Goal: Information Seeking & Learning: Find specific page/section

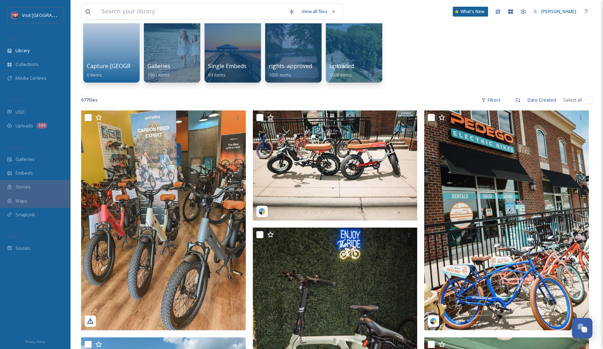
scroll to position [64, 0]
click at [208, 15] on input at bounding box center [192, 12] width 188 height 16
click at [459, 51] on div "Capture Lake [PERSON_NAME] 0 items Galleries 1961 items Single Embeds 69 items …" at bounding box center [337, 48] width 512 height 81
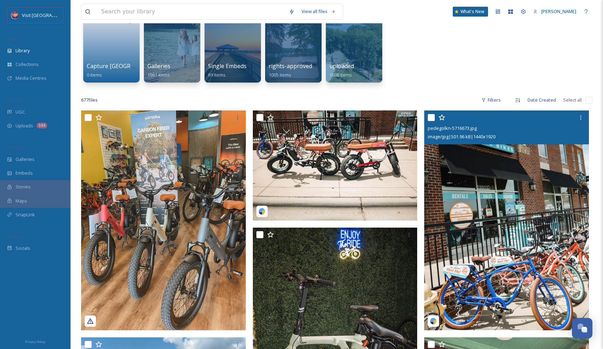
click at [472, 195] on img at bounding box center [506, 219] width 165 height 219
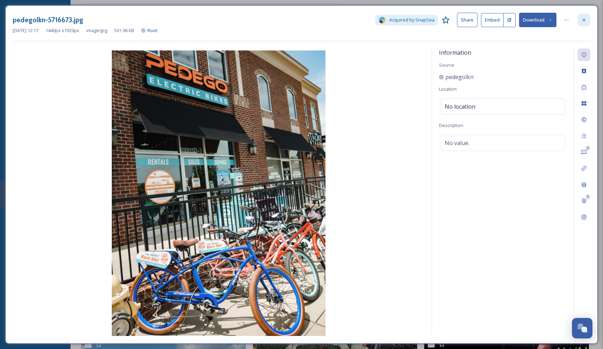
click at [580, 19] on div at bounding box center [584, 20] width 13 height 13
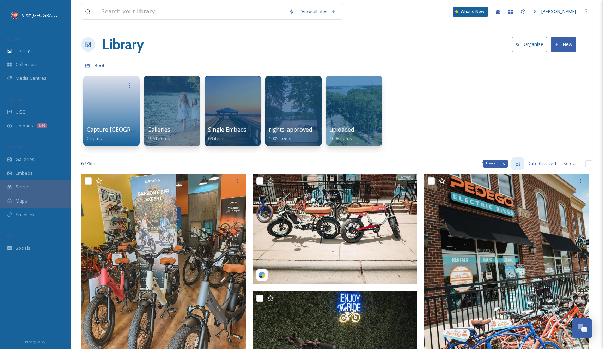
click at [520, 163] on icon at bounding box center [518, 164] width 5 height 4
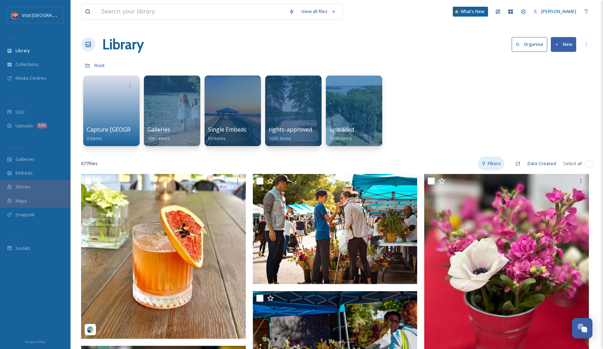
click at [497, 164] on div "Filters" at bounding box center [491, 164] width 26 height 14
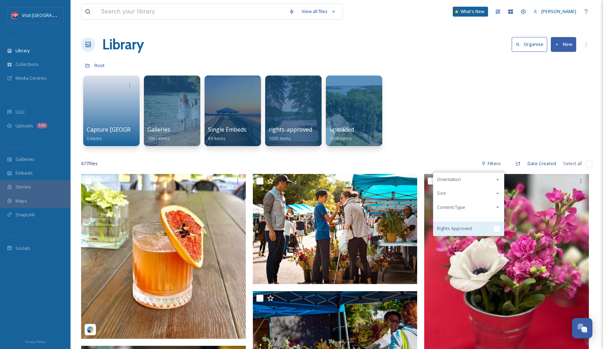
click at [491, 227] on div "Rights Approved" at bounding box center [469, 229] width 71 height 14
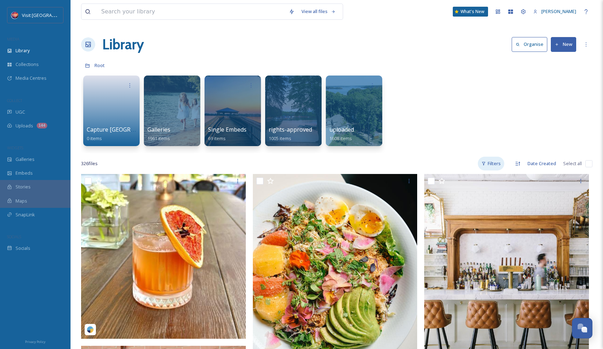
click at [492, 163] on div "Filters" at bounding box center [491, 164] width 26 height 14
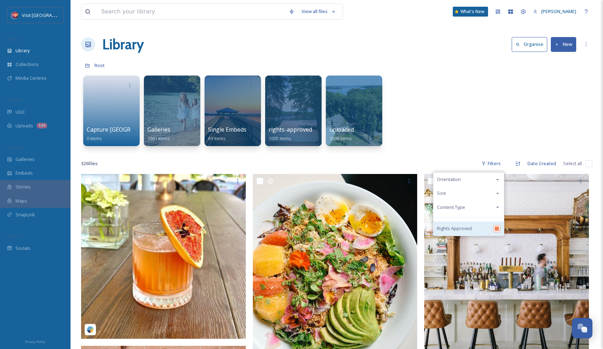
click at [486, 232] on div "Rights Approved" at bounding box center [469, 229] width 71 height 14
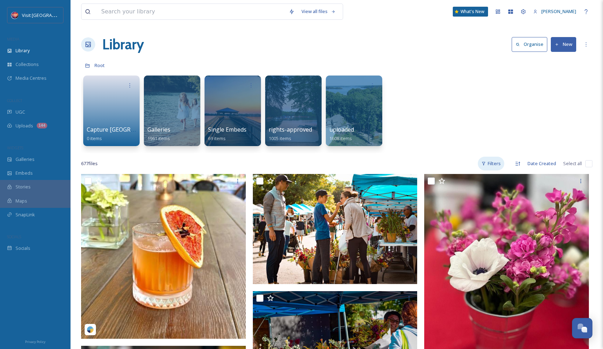
click at [483, 162] on icon at bounding box center [484, 163] width 5 height 5
click at [428, 138] on div "Capture Lake [PERSON_NAME] 0 items Galleries 1961 items Single Embeds 69 items …" at bounding box center [337, 112] width 512 height 81
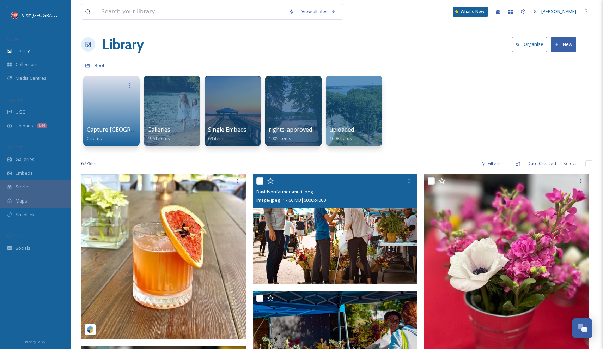
click at [381, 233] on img at bounding box center [335, 229] width 165 height 110
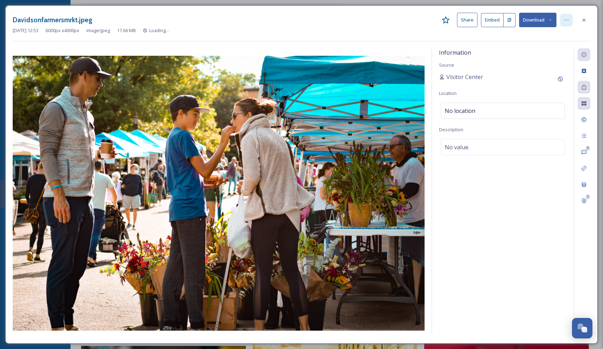
click at [566, 19] on icon at bounding box center [567, 20] width 6 height 6
click at [374, 52] on div at bounding box center [219, 192] width 412 height 288
click at [584, 120] on icon at bounding box center [584, 119] width 5 height 5
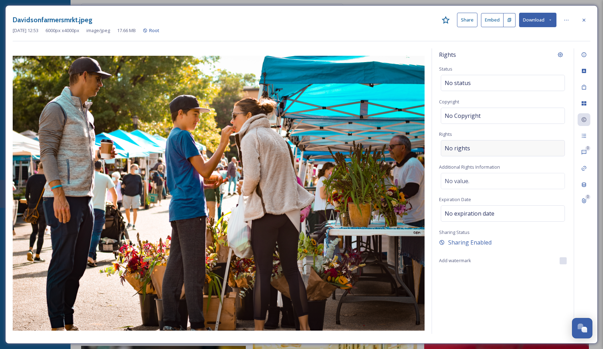
click at [512, 146] on div "No rights" at bounding box center [503, 148] width 124 height 16
click at [586, 13] on div "Davidsonfarmersmrkt.jpeg Share Embed Download" at bounding box center [302, 20] width 578 height 14
click at [585, 18] on icon at bounding box center [584, 20] width 6 height 6
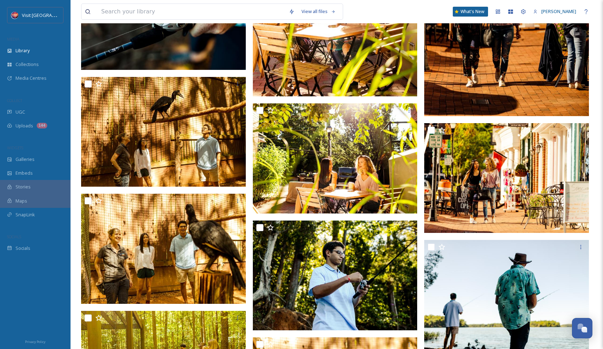
scroll to position [7611, 0]
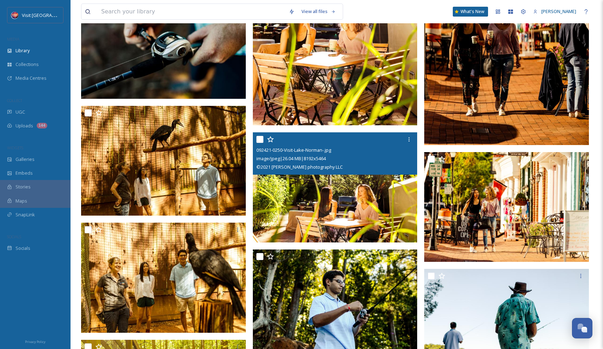
click at [364, 188] on img at bounding box center [335, 187] width 165 height 110
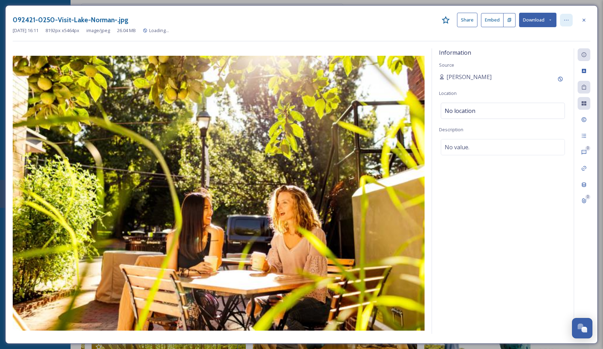
click at [566, 21] on icon at bounding box center [567, 20] width 6 height 6
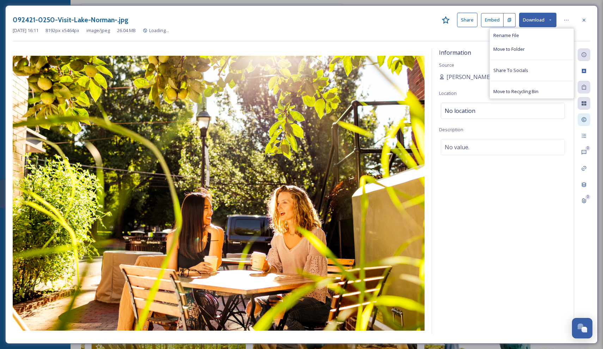
click at [582, 117] on icon at bounding box center [584, 120] width 6 height 6
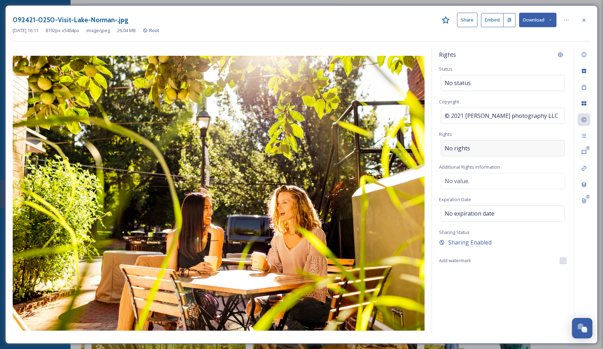
click at [521, 144] on div "No rights" at bounding box center [503, 148] width 124 height 16
click at [498, 147] on input at bounding box center [482, 150] width 78 height 16
type input "app"
click at [513, 149] on input "app" at bounding box center [482, 150] width 78 height 16
click at [499, 134] on div "Rights Status No status Copyright © 2021 [PERSON_NAME] photography LLC Rights a…" at bounding box center [503, 190] width 142 height 285
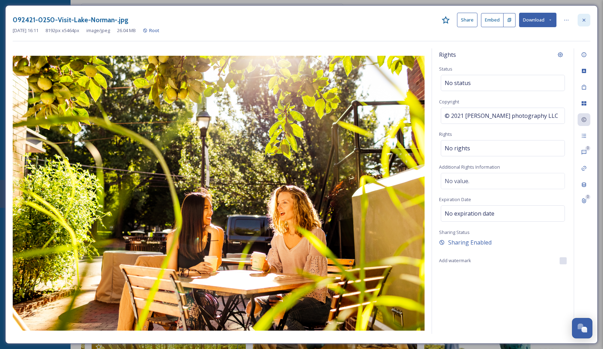
click at [580, 21] on div at bounding box center [584, 20] width 13 height 13
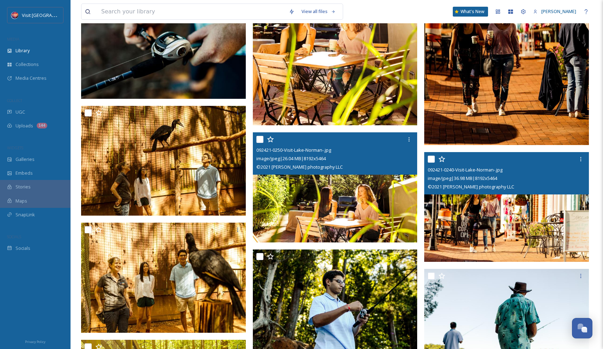
click at [548, 199] on img at bounding box center [506, 207] width 165 height 110
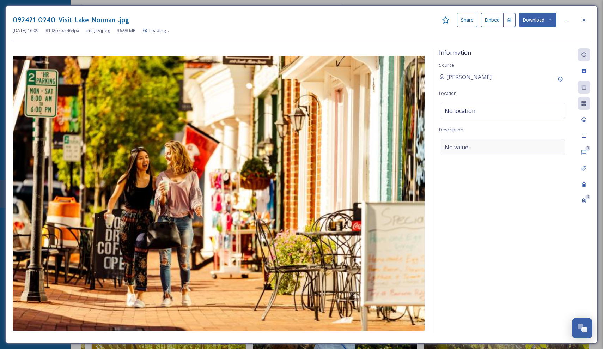
click at [476, 145] on div "No value." at bounding box center [503, 147] width 124 height 16
click at [584, 29] on div "[DATE] 16:09 8192 px x 5464 px image/jpeg 36.98 MB Root" at bounding box center [302, 30] width 578 height 7
click at [583, 20] on icon at bounding box center [584, 20] width 6 height 6
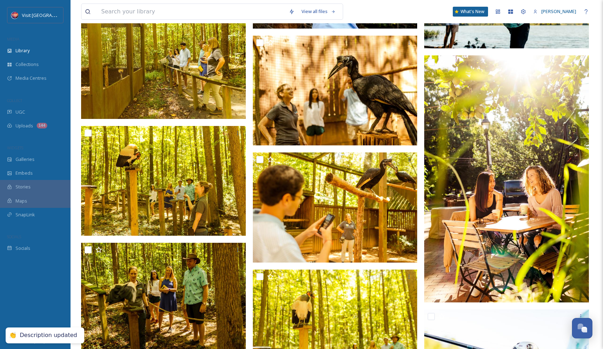
scroll to position [7534, 0]
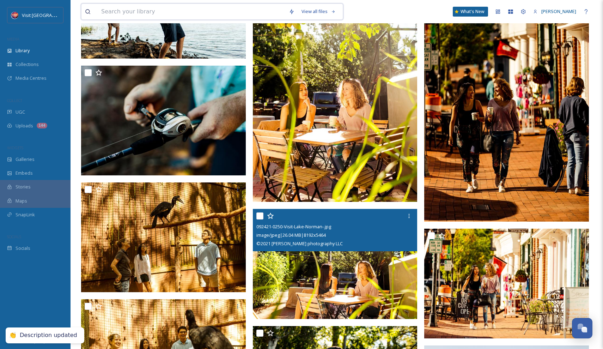
drag, startPoint x: 156, startPoint y: 14, endPoint x: 145, endPoint y: 13, distance: 11.4
click at [156, 14] on input at bounding box center [192, 12] width 188 height 16
click at [145, 13] on input at bounding box center [192, 12] width 188 height 16
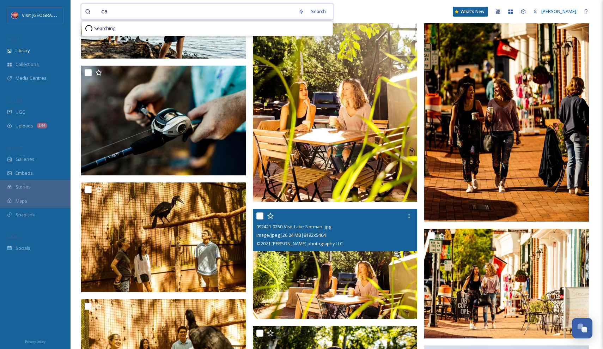
type input "c"
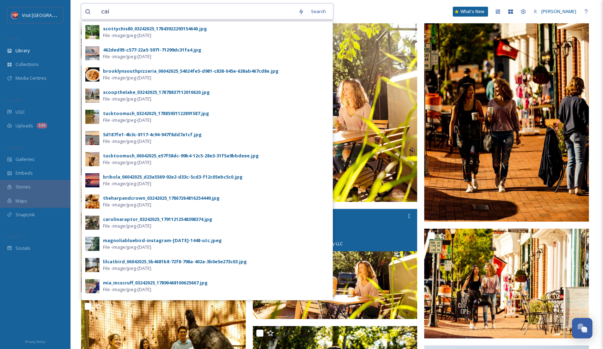
type input "[PERSON_NAME]"
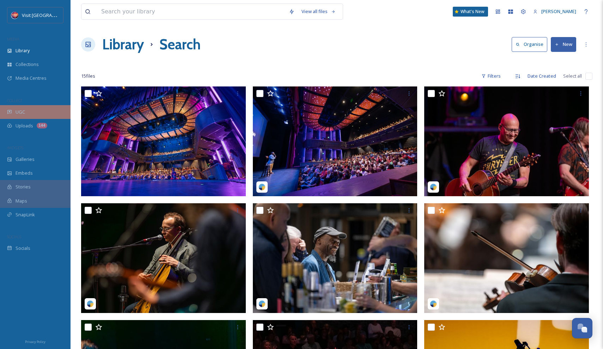
click at [29, 115] on div "UGC" at bounding box center [35, 112] width 71 height 14
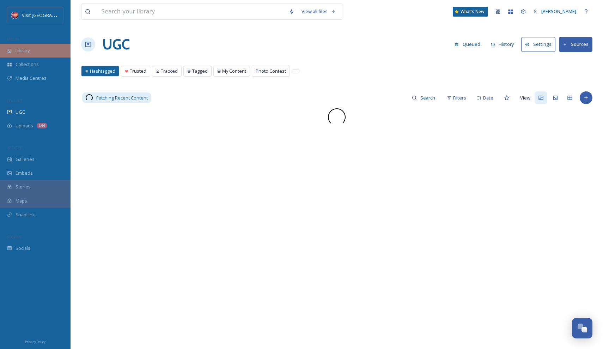
click at [38, 56] on div "Library" at bounding box center [35, 51] width 71 height 14
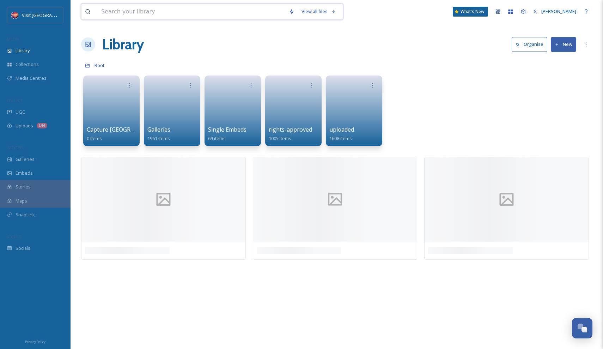
click at [166, 13] on input at bounding box center [192, 12] width 188 height 16
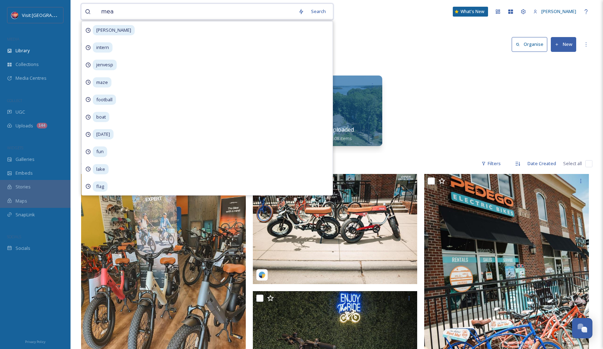
type input "mead"
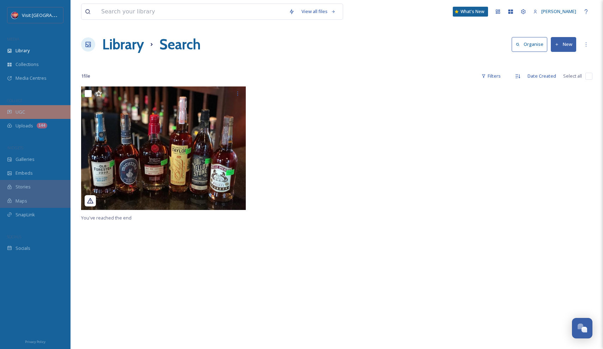
click at [18, 113] on span "UGC" at bounding box center [21, 112] width 10 height 7
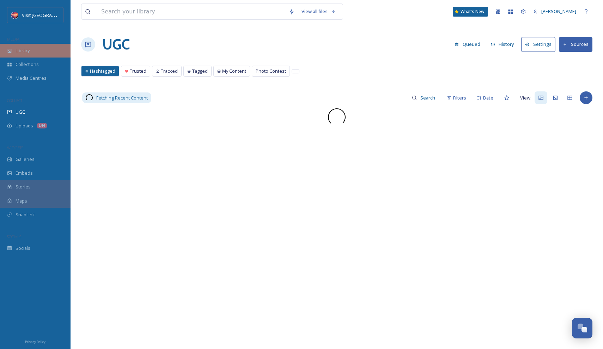
click at [33, 52] on div "Library" at bounding box center [35, 51] width 71 height 14
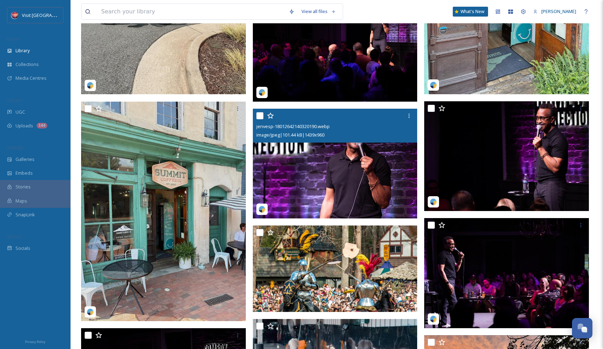
scroll to position [527, 0]
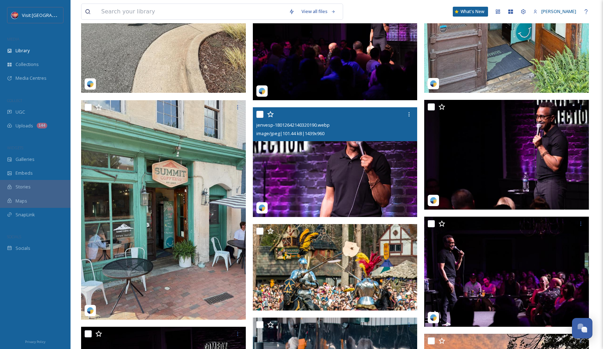
click at [333, 167] on img at bounding box center [335, 162] width 165 height 110
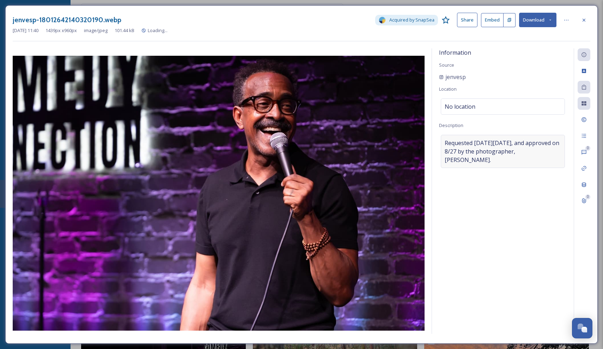
click at [488, 146] on span "Requested on Tuesday, 8/26, and approved on 8/27 by the photographer, Jen Vesp." at bounding box center [503, 151] width 116 height 25
drag, startPoint x: 546, startPoint y: 155, endPoint x: 429, endPoint y: 137, distance: 118.9
click at [429, 137] on div "Information Source jenvesp Location No location Description Requested on Tuesda…" at bounding box center [302, 192] width 578 height 288
click at [501, 147] on textarea "Requested on Tuesday, 8/26, and approved on 8/27 by the photographer, Jen Vesp." at bounding box center [503, 164] width 128 height 59
click at [585, 201] on icon at bounding box center [584, 201] width 6 height 6
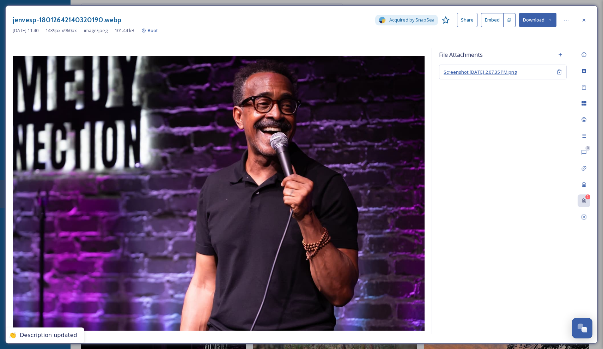
click at [494, 71] on span "Screenshot 2025-09-02 at 2.07.35 PM.png" at bounding box center [480, 72] width 73 height 6
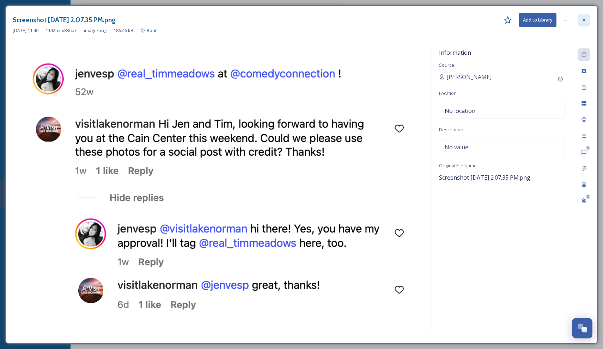
click at [586, 19] on icon at bounding box center [584, 20] width 6 height 6
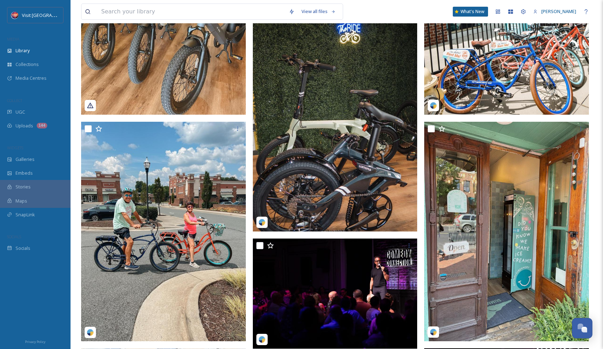
scroll to position [280, 0]
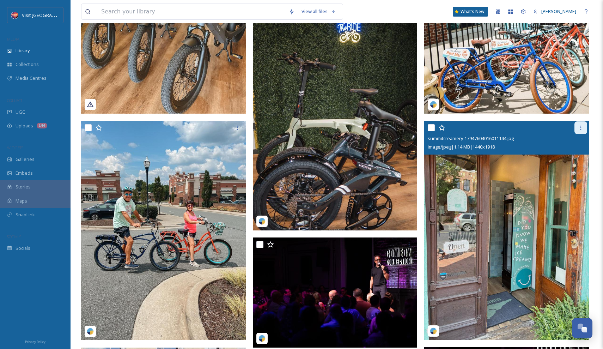
click at [580, 129] on icon at bounding box center [581, 128] width 6 height 6
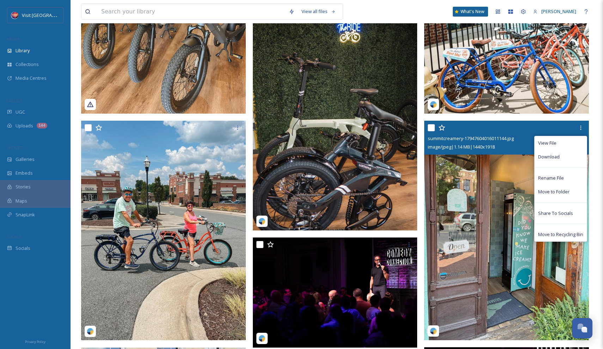
click at [506, 165] on img at bounding box center [506, 230] width 165 height 219
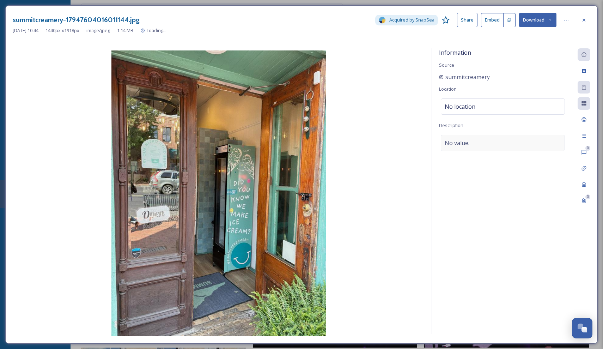
click at [481, 143] on div "No value." at bounding box center [503, 143] width 124 height 16
click at [478, 151] on textarea at bounding box center [503, 164] width 128 height 59
click at [583, 17] on icon at bounding box center [584, 20] width 6 height 6
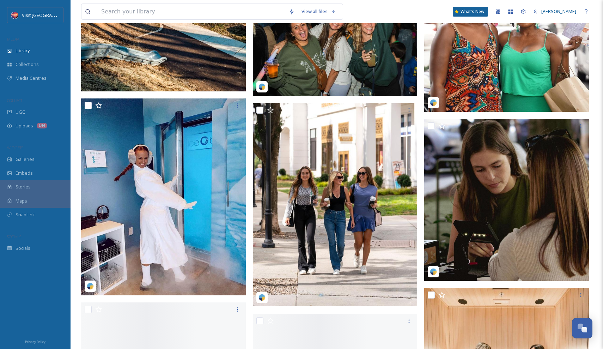
scroll to position [2104, 0]
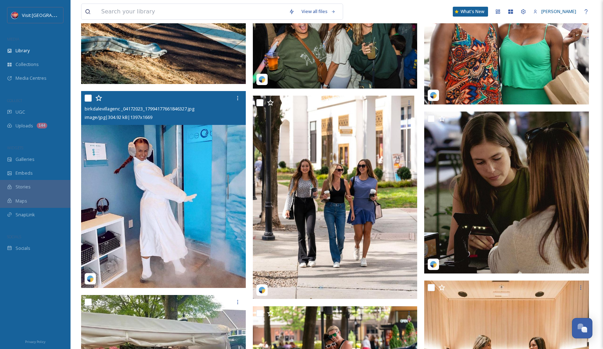
click at [196, 231] on img at bounding box center [163, 189] width 165 height 197
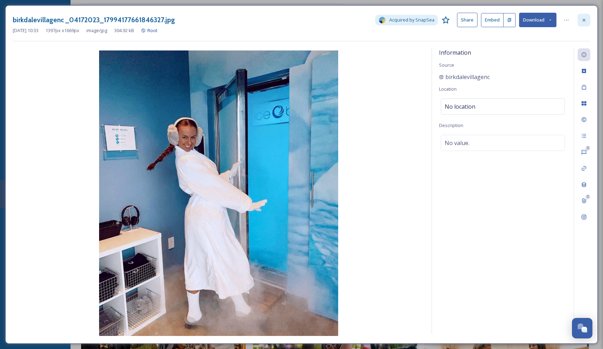
click at [584, 18] on icon at bounding box center [584, 20] width 6 height 6
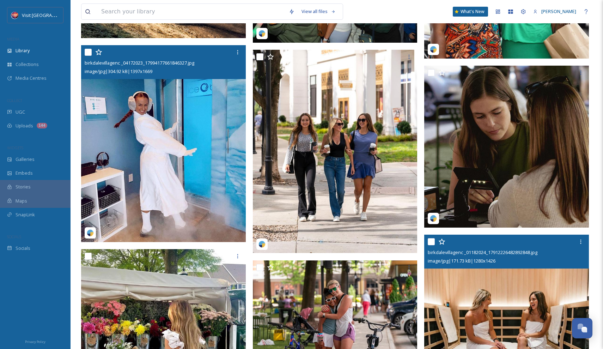
scroll to position [2139, 0]
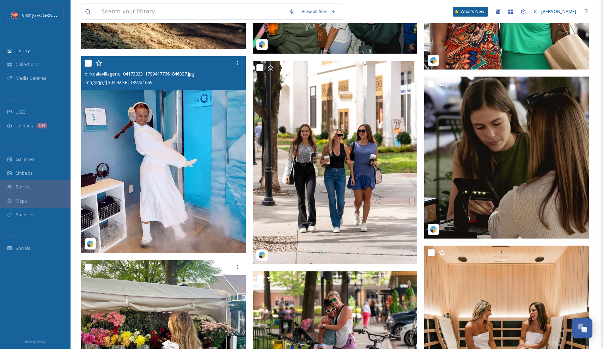
click at [166, 176] on img at bounding box center [163, 154] width 165 height 197
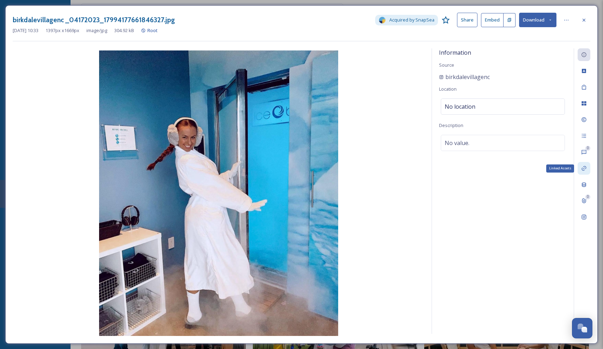
click at [585, 168] on icon at bounding box center [584, 168] width 6 height 6
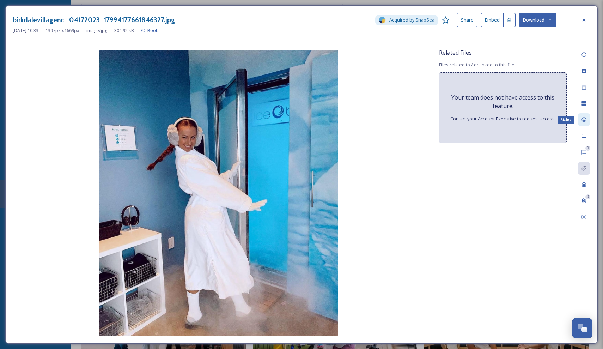
click at [582, 120] on icon at bounding box center [584, 120] width 6 height 6
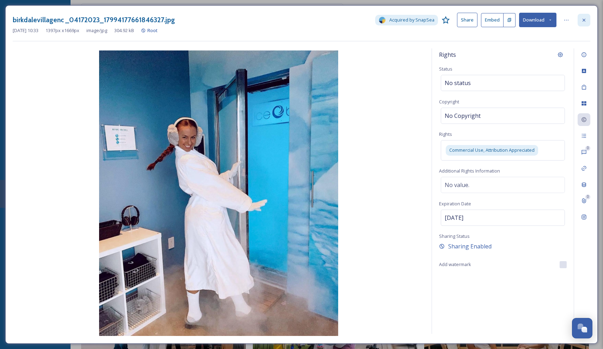
click at [585, 19] on icon at bounding box center [584, 19] width 3 height 3
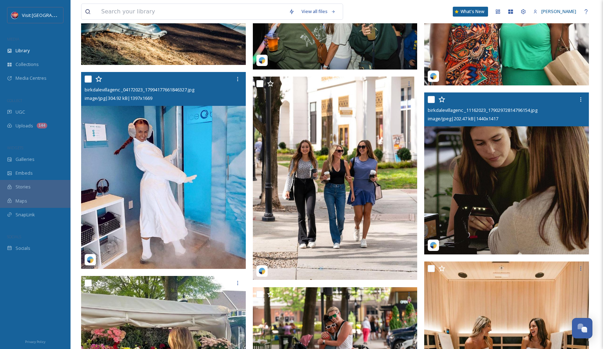
scroll to position [2121, 0]
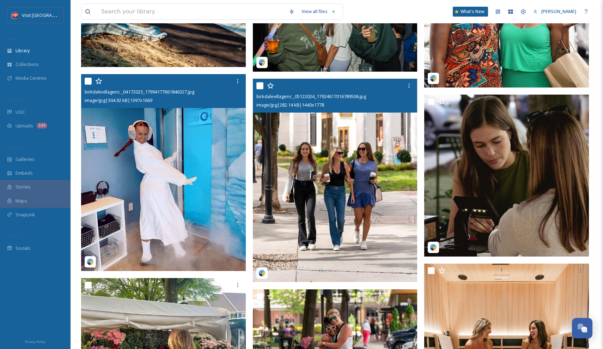
click at [206, 183] on img at bounding box center [163, 172] width 165 height 197
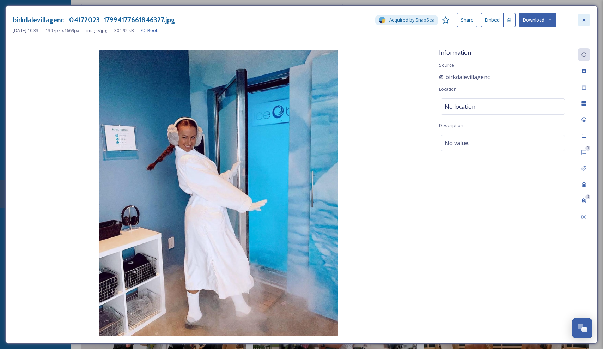
click at [590, 19] on div at bounding box center [584, 20] width 13 height 13
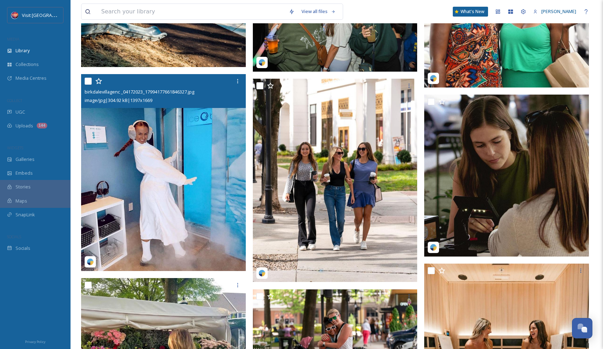
click at [189, 206] on img at bounding box center [163, 172] width 165 height 197
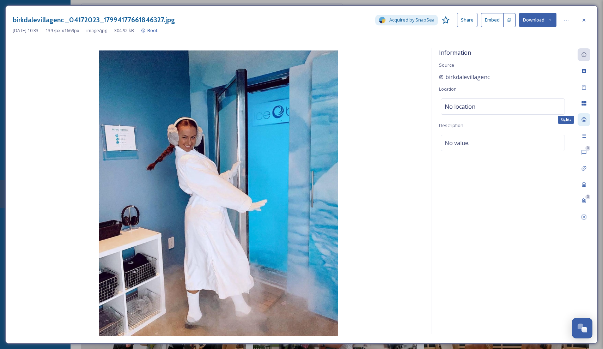
click at [585, 119] on icon at bounding box center [584, 120] width 6 height 6
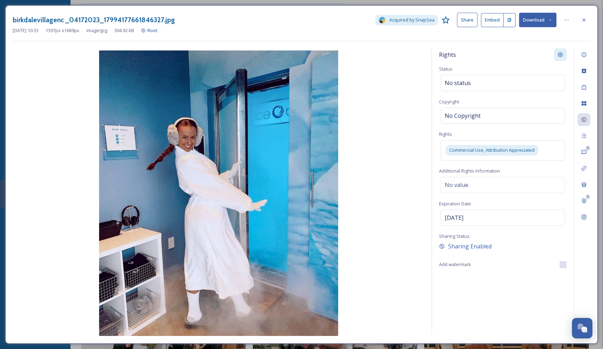
click at [563, 54] on div at bounding box center [560, 54] width 13 height 13
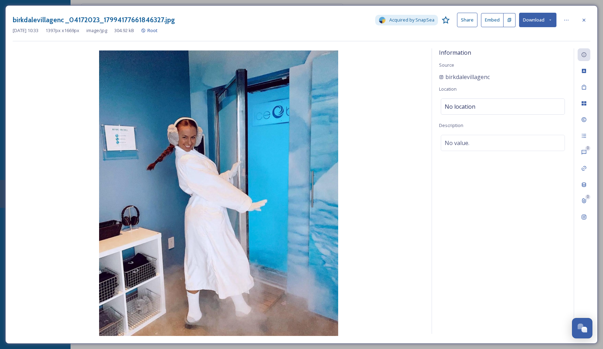
click at [591, 18] on div "birkdalevillagenc _04172023_17994177661846327.jpg Acquired by SnapSea Share Emb…" at bounding box center [301, 174] width 593 height 338
click at [583, 18] on icon at bounding box center [584, 20] width 6 height 6
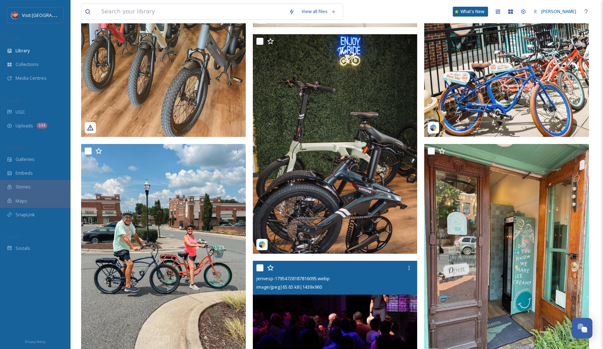
scroll to position [252, 0]
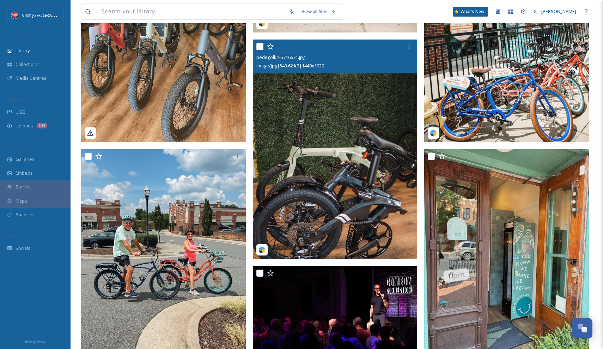
click at [332, 161] on img at bounding box center [335, 149] width 165 height 219
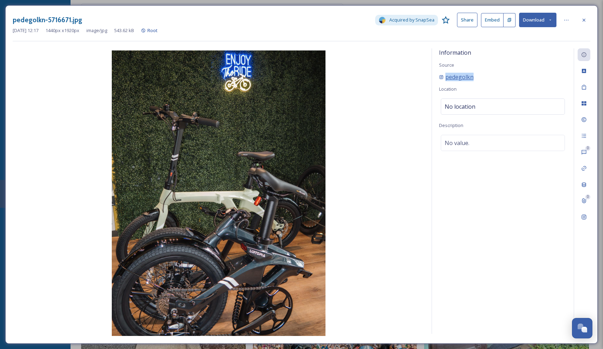
drag, startPoint x: 489, startPoint y: 78, endPoint x: 446, endPoint y: 77, distance: 42.7
click at [446, 77] on div "pedegolkn" at bounding box center [503, 77] width 128 height 8
click at [407, 70] on img at bounding box center [219, 192] width 412 height 285
click at [407, 56] on img at bounding box center [219, 192] width 412 height 285
click at [490, 67] on div "Information Source pedegolkn Location No location Description No value." at bounding box center [503, 190] width 142 height 285
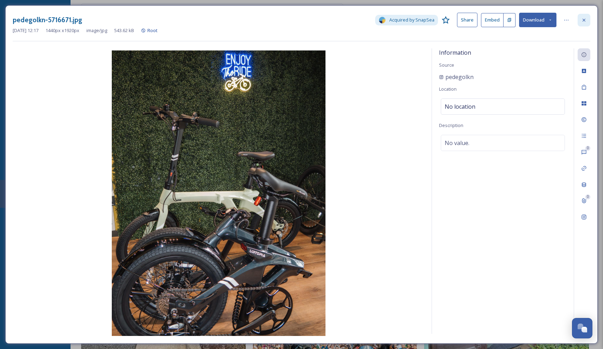
click at [584, 20] on icon at bounding box center [584, 19] width 3 height 3
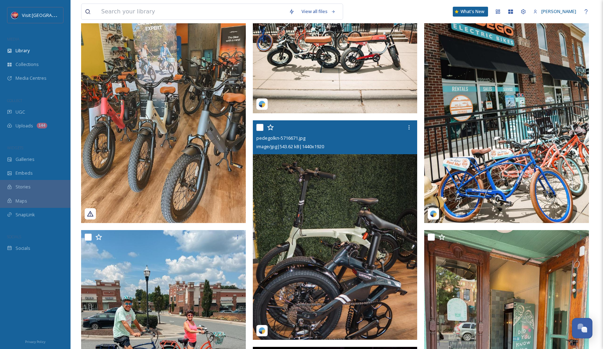
scroll to position [144, 0]
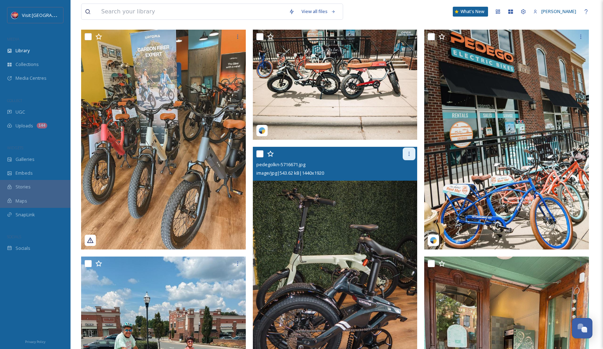
click at [412, 155] on icon at bounding box center [409, 154] width 6 height 6
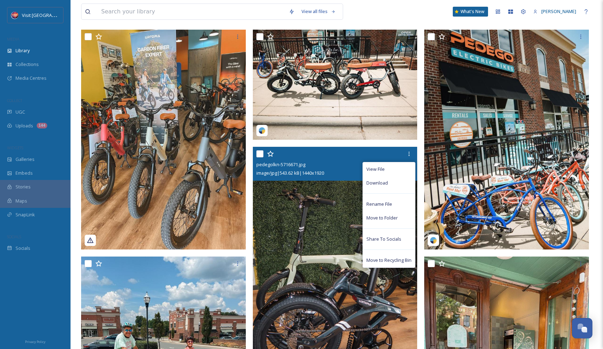
click at [330, 226] on img at bounding box center [335, 256] width 165 height 219
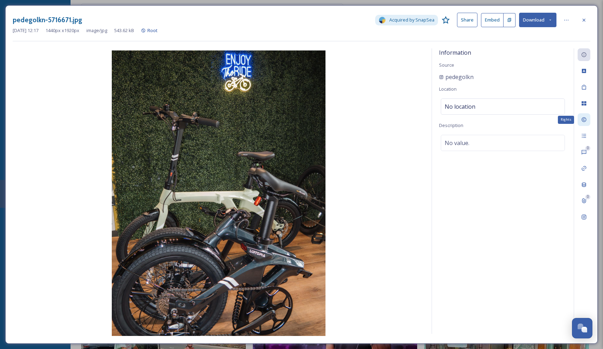
click at [586, 119] on icon at bounding box center [584, 120] width 6 height 6
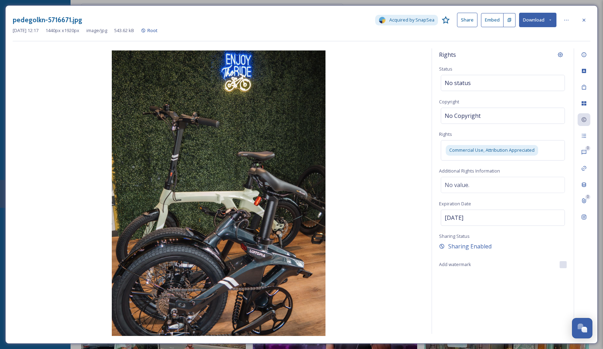
click at [577, 17] on div "pedegolkn-5716671.jpg Acquired by SnapSea Share Embed Download" at bounding box center [302, 20] width 578 height 14
click at [580, 17] on div at bounding box center [584, 20] width 13 height 13
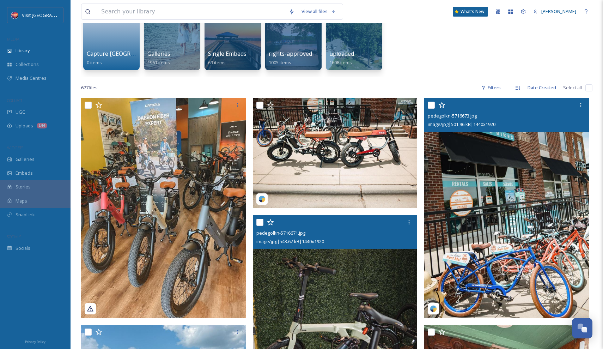
scroll to position [43, 0]
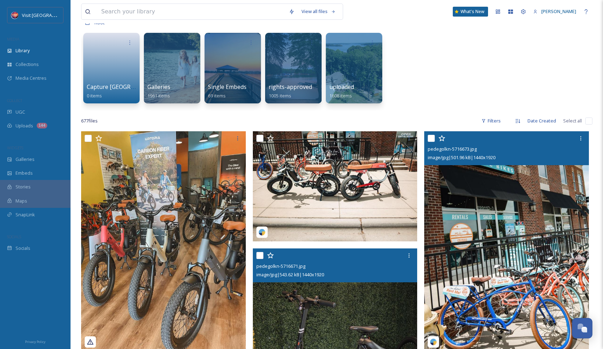
click at [527, 194] on img at bounding box center [506, 240] width 165 height 219
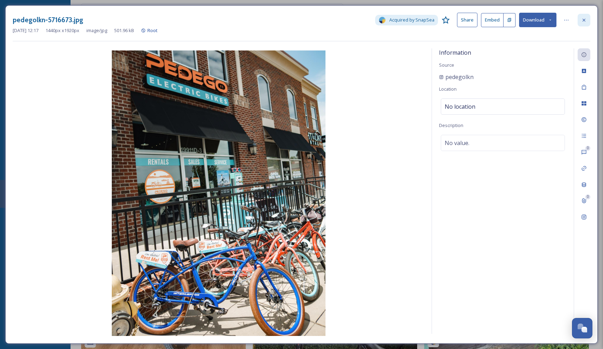
click at [586, 17] on icon at bounding box center [584, 20] width 6 height 6
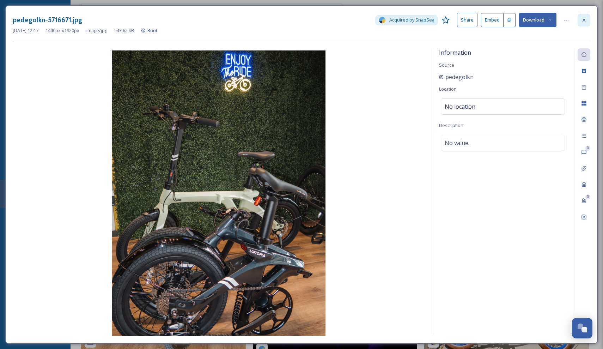
click at [581, 18] on div at bounding box center [584, 20] width 13 height 13
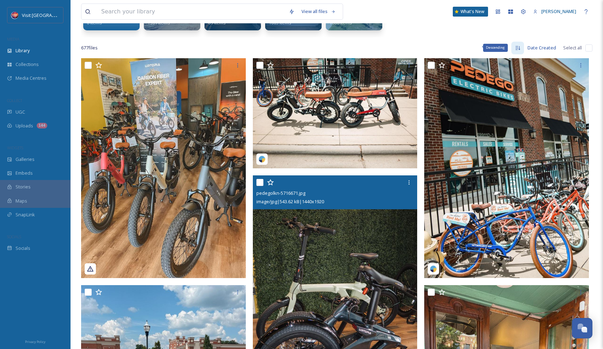
scroll to position [121, 0]
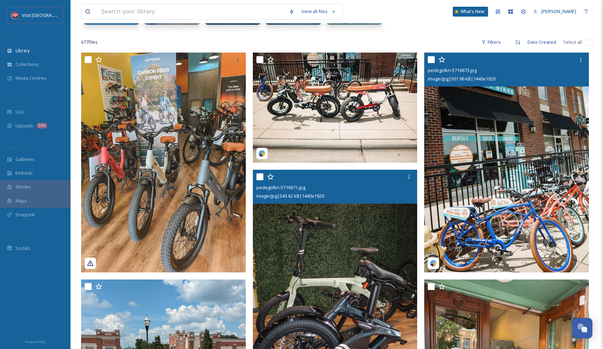
click at [473, 131] on img at bounding box center [506, 162] width 165 height 219
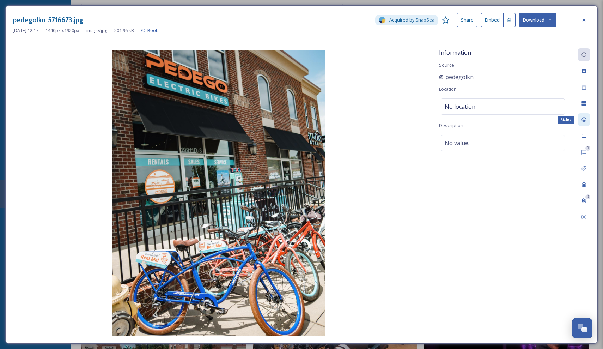
click at [584, 117] on icon at bounding box center [584, 120] width 6 height 6
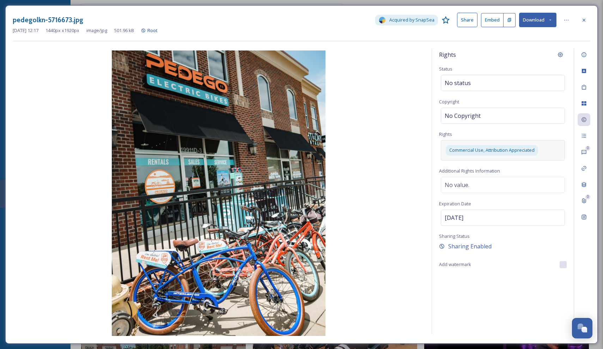
click at [547, 146] on div "Commercial Use, Attribution Appreciated" at bounding box center [503, 150] width 124 height 20
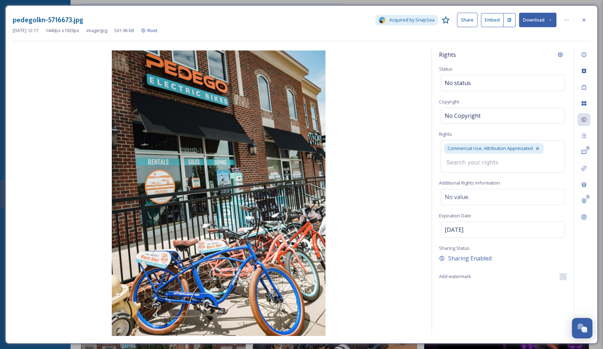
click at [505, 161] on input at bounding box center [482, 163] width 78 height 16
click at [581, 17] on div at bounding box center [584, 20] width 13 height 13
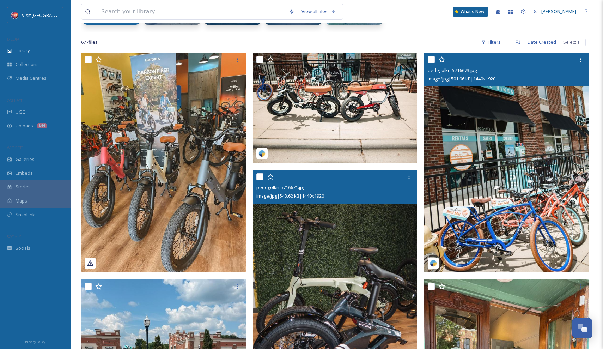
click at [515, 97] on img at bounding box center [506, 162] width 165 height 219
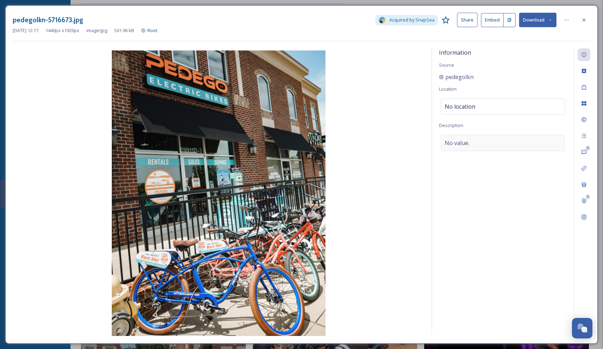
click at [489, 142] on div "No value." at bounding box center [503, 143] width 124 height 16
click at [580, 17] on div at bounding box center [584, 20] width 13 height 13
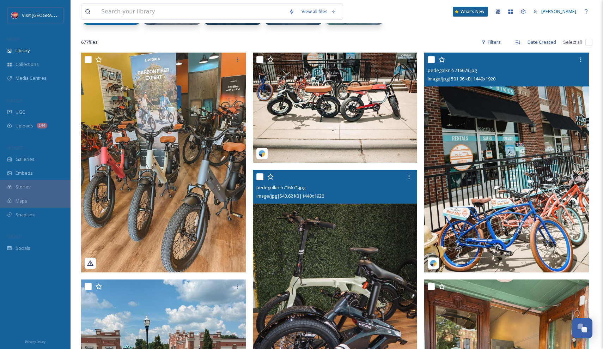
click at [526, 155] on img at bounding box center [506, 162] width 165 height 219
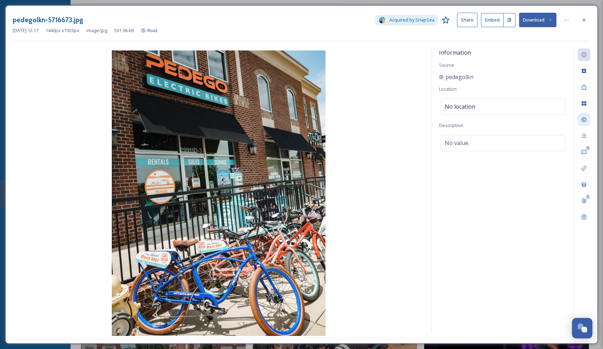
click at [584, 114] on div at bounding box center [584, 119] width 13 height 13
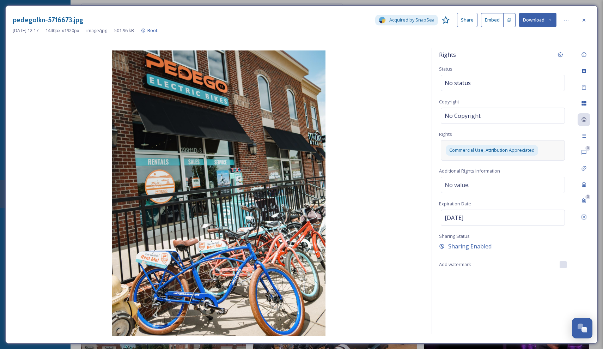
click at [551, 152] on div "Commercial Use, Attribution Appreciated" at bounding box center [503, 150] width 124 height 20
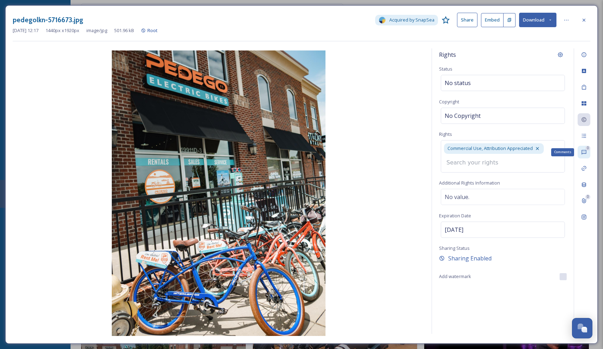
click at [586, 154] on icon at bounding box center [584, 152] width 6 height 6
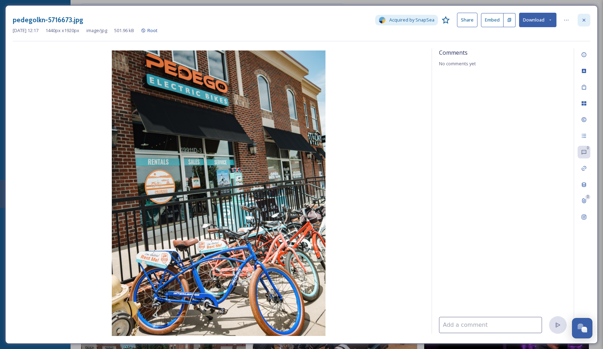
click at [587, 22] on icon at bounding box center [584, 20] width 6 height 6
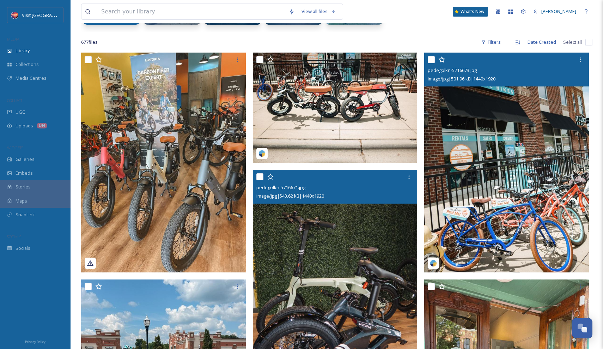
click at [503, 143] on img at bounding box center [506, 162] width 165 height 219
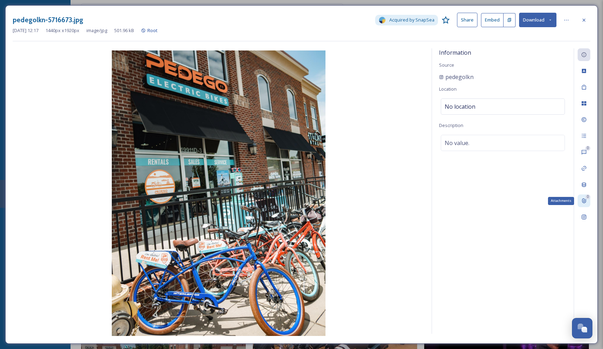
click at [585, 195] on div "0 Attachments" at bounding box center [584, 200] width 13 height 13
click at [580, 20] on div at bounding box center [584, 20] width 13 height 13
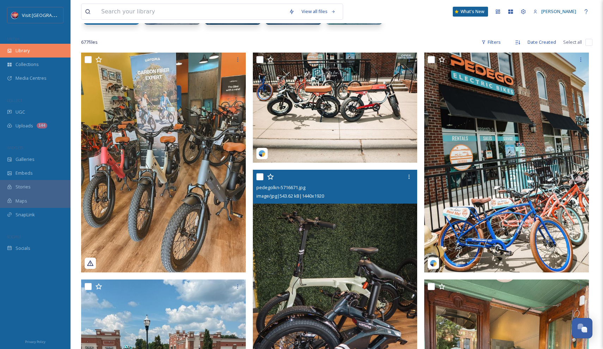
click at [33, 52] on div "Library" at bounding box center [35, 51] width 71 height 14
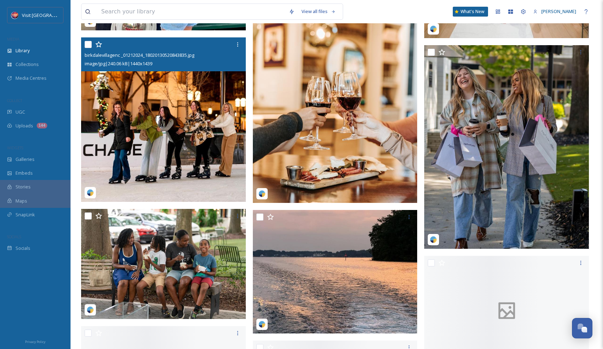
scroll to position [2654, 0]
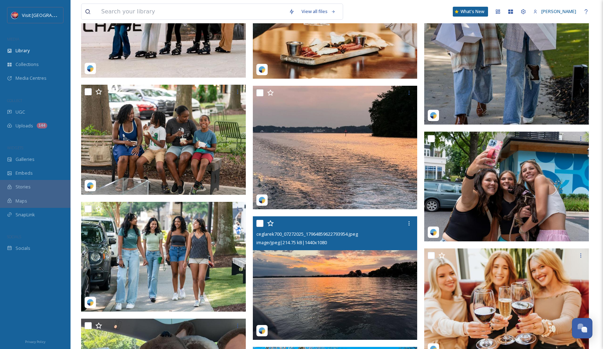
click at [314, 261] on img at bounding box center [335, 277] width 165 height 123
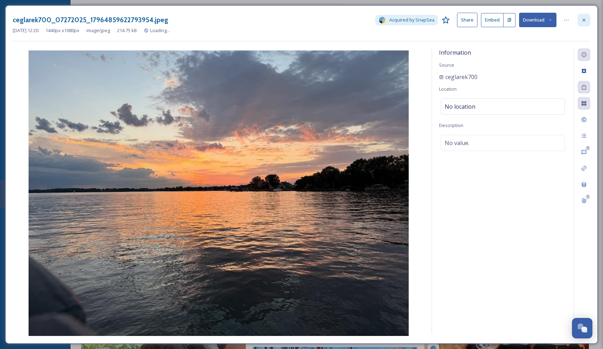
click at [580, 22] on div at bounding box center [584, 20] width 13 height 13
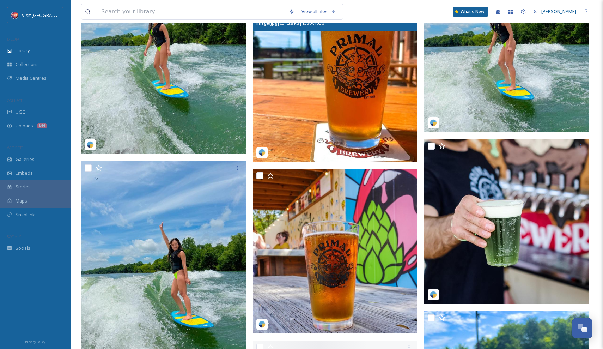
scroll to position [4642, 0]
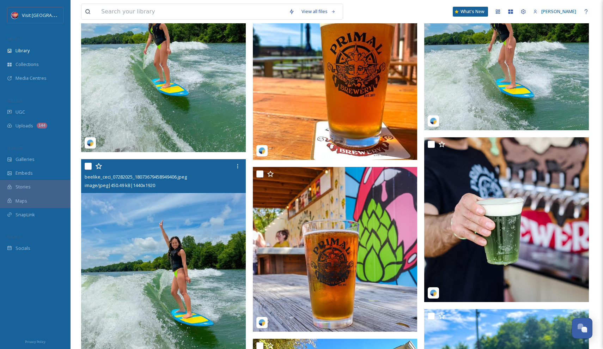
click at [177, 257] on img at bounding box center [163, 268] width 165 height 219
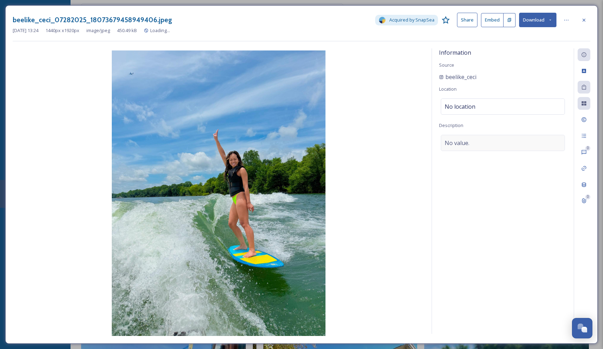
click at [524, 141] on div "No value." at bounding box center [503, 143] width 124 height 16
click at [570, 21] on div at bounding box center [566, 20] width 13 height 13
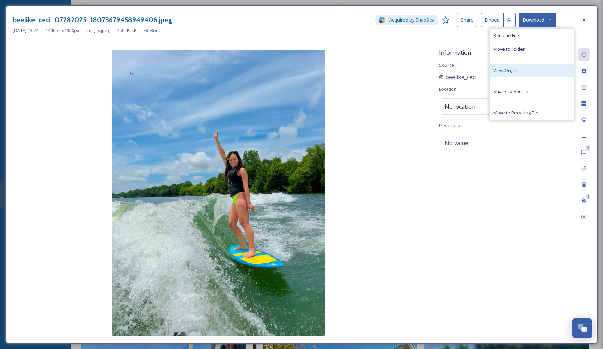
click at [522, 73] on div "View Original" at bounding box center [532, 71] width 84 height 14
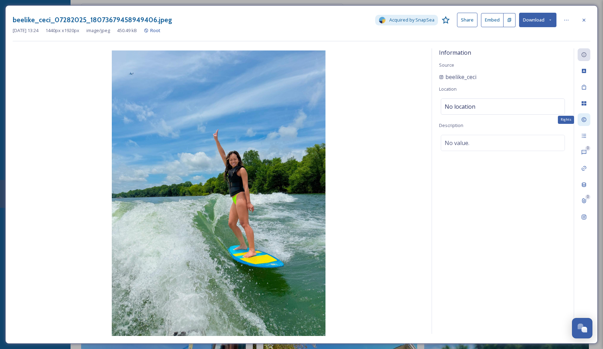
click at [584, 121] on icon at bounding box center [584, 120] width 6 height 6
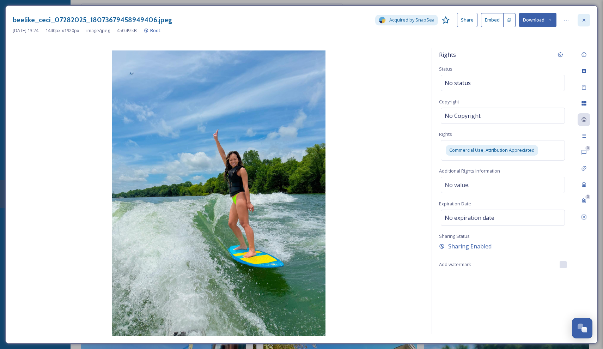
click at [586, 20] on icon at bounding box center [584, 20] width 6 height 6
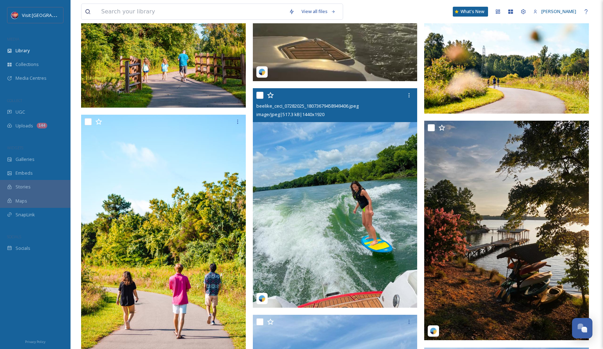
scroll to position [3710, 0]
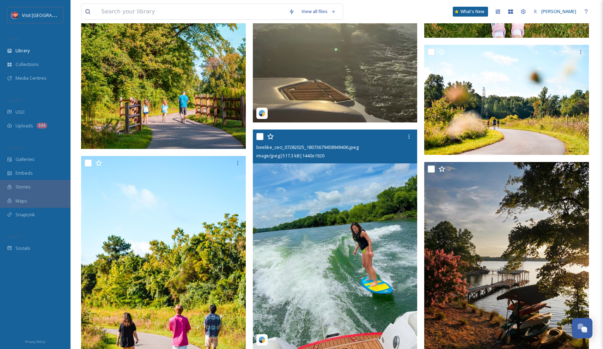
click at [260, 138] on input "checkbox" at bounding box center [259, 136] width 7 height 7
checkbox input "true"
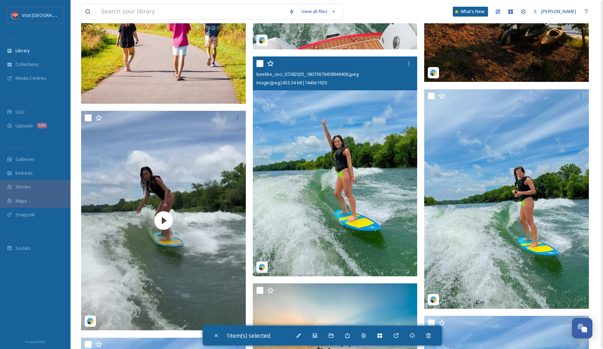
scroll to position [4020, 0]
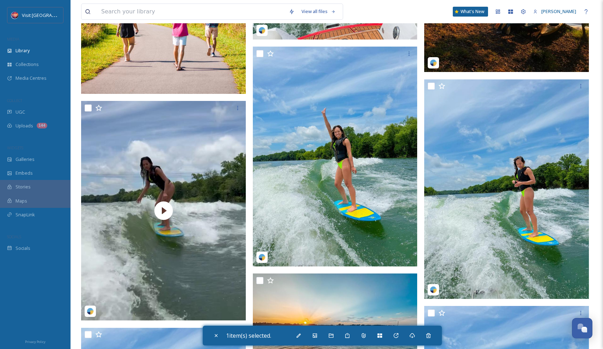
click at [430, 85] on input "checkbox" at bounding box center [431, 86] width 7 height 7
checkbox input "true"
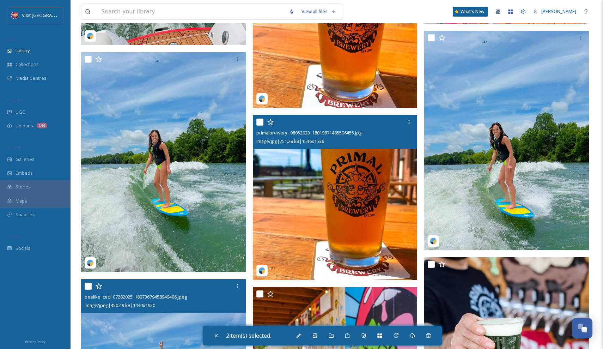
scroll to position [4515, 0]
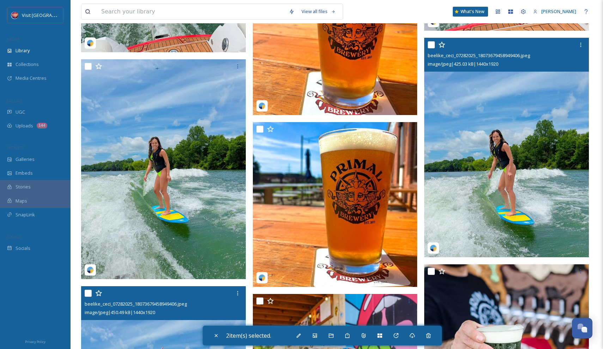
click at [434, 46] on input "checkbox" at bounding box center [431, 44] width 7 height 7
checkbox input "true"
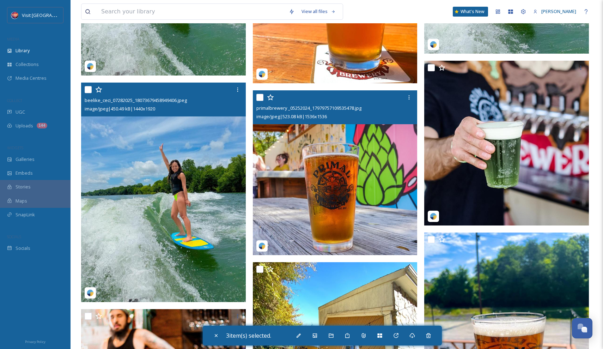
scroll to position [4739, 0]
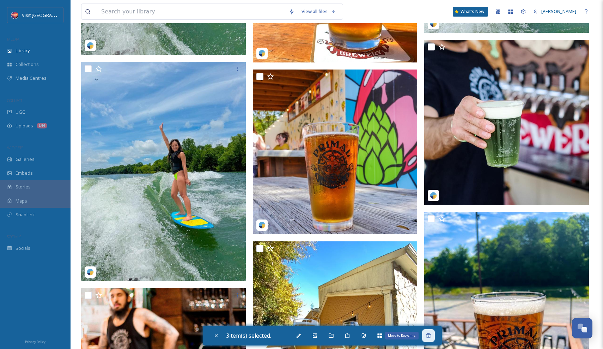
click at [431, 334] on icon at bounding box center [428, 335] width 5 height 5
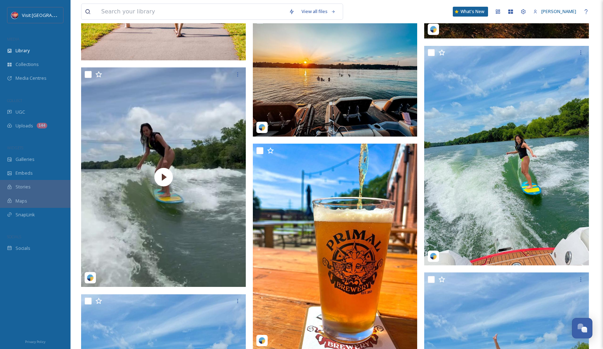
scroll to position [3982, 0]
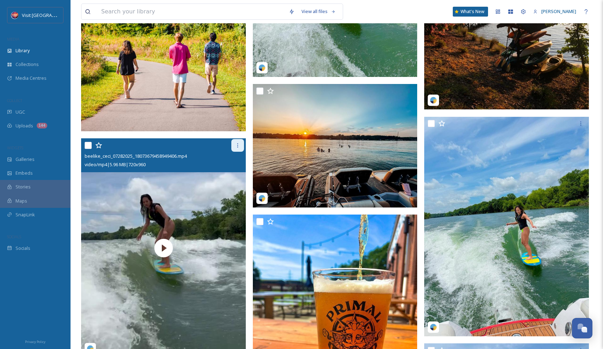
click at [238, 145] on icon at bounding box center [238, 146] width 6 height 6
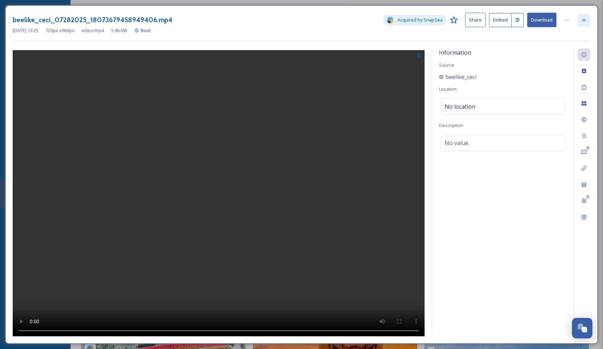
click at [583, 21] on icon at bounding box center [584, 20] width 6 height 6
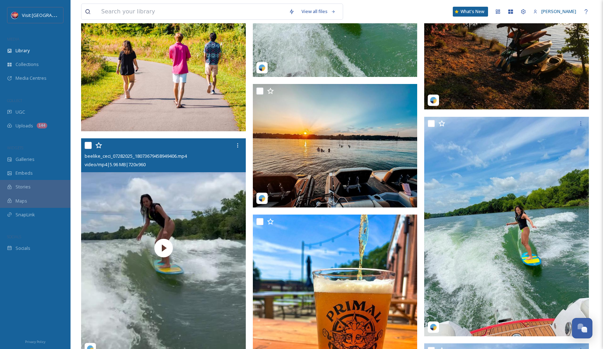
click at [88, 146] on input "checkbox" at bounding box center [88, 145] width 7 height 7
checkbox input "true"
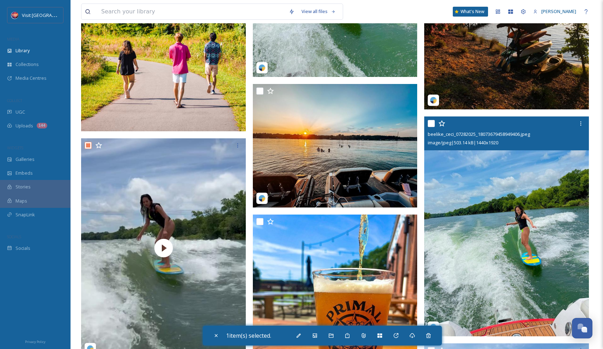
click at [432, 123] on input "checkbox" at bounding box center [431, 123] width 7 height 7
checkbox input "true"
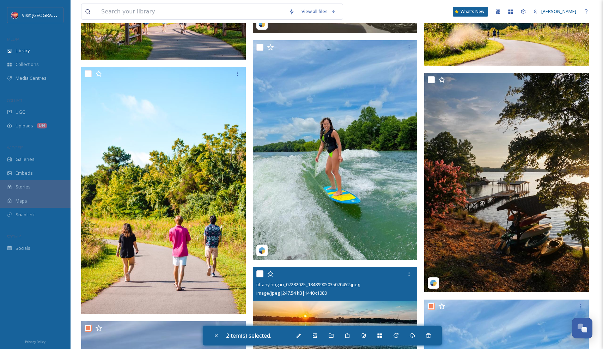
scroll to position [3792, 0]
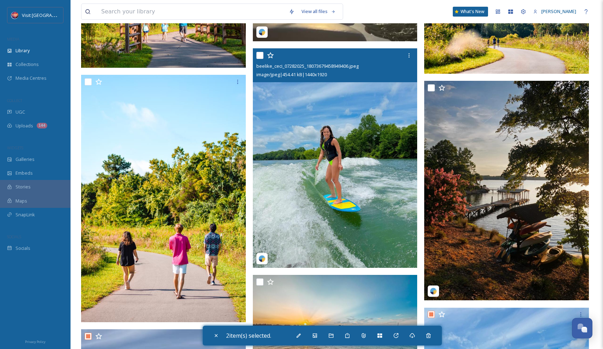
click at [260, 55] on input "checkbox" at bounding box center [259, 55] width 7 height 7
checkbox input "true"
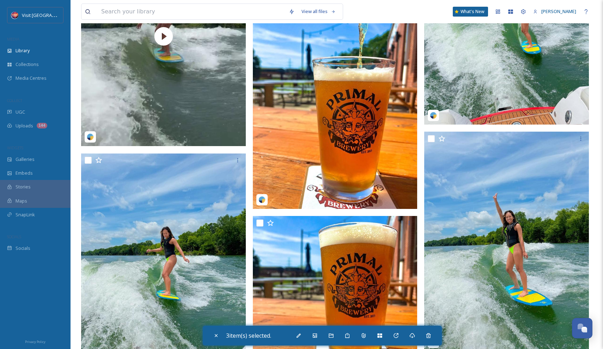
scroll to position [4203, 0]
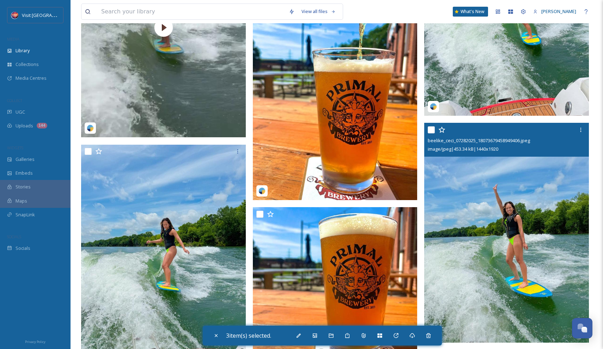
drag, startPoint x: 430, startPoint y: 130, endPoint x: 215, endPoint y: 197, distance: 225.3
click at [430, 129] on input "checkbox" at bounding box center [431, 129] width 7 height 7
checkbox input "true"
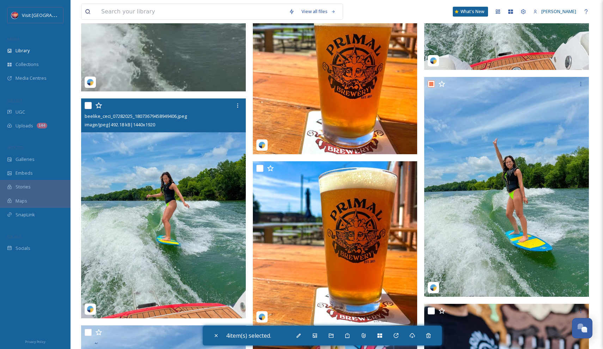
scroll to position [4258, 0]
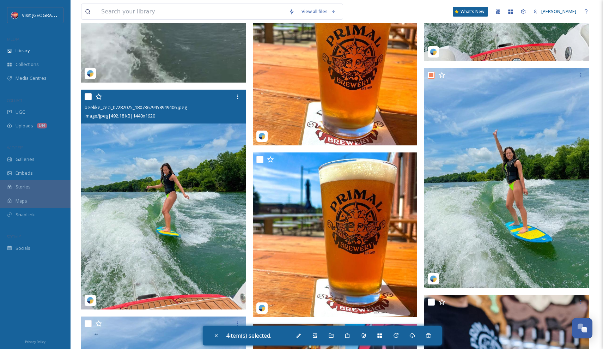
click at [88, 95] on input "checkbox" at bounding box center [88, 96] width 7 height 7
checkbox input "true"
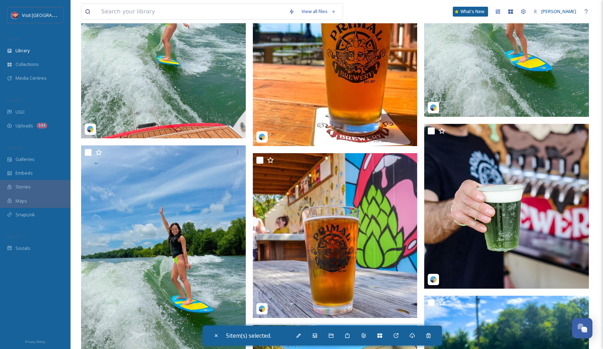
scroll to position [4444, 0]
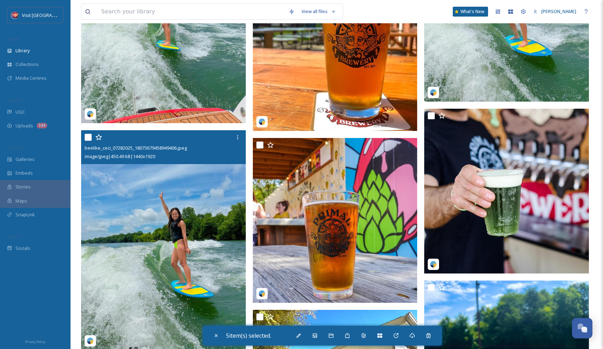
click at [89, 139] on input "checkbox" at bounding box center [88, 137] width 7 height 7
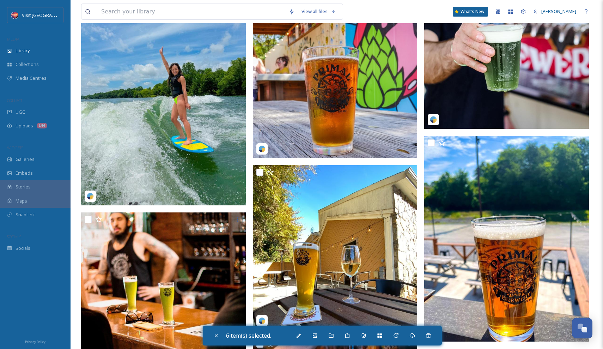
scroll to position [4597, 0]
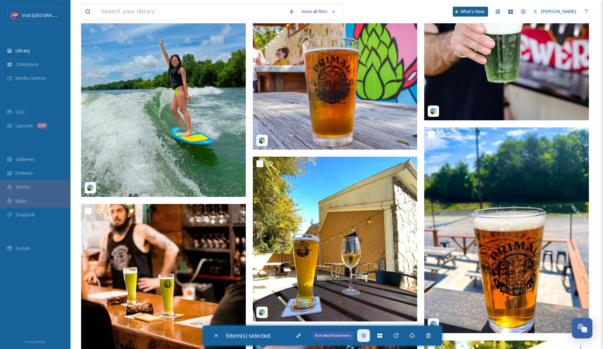
click at [365, 336] on icon at bounding box center [364, 336] width 6 height 6
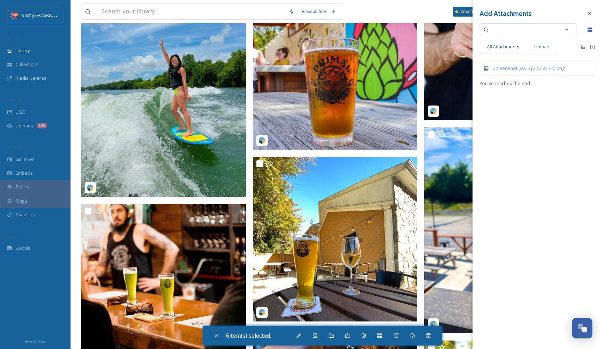
click at [545, 46] on span "Upload" at bounding box center [541, 46] width 15 height 7
click at [548, 77] on div "Drop files here or click to select." at bounding box center [538, 80] width 116 height 39
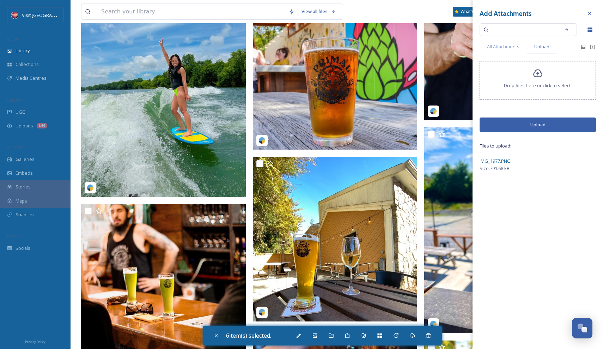
click at [505, 129] on button "Upload" at bounding box center [538, 124] width 116 height 14
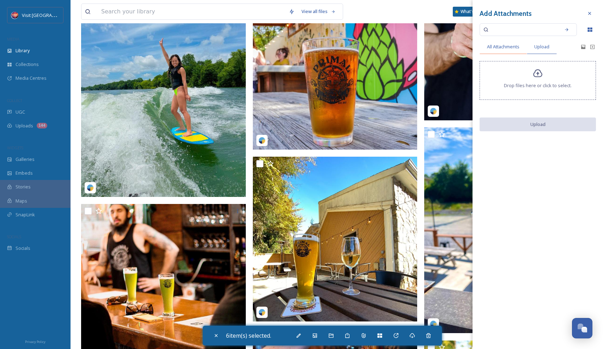
click at [495, 45] on span "All Attachments" at bounding box center [503, 46] width 32 height 7
click at [531, 69] on div "IMG_1977.PNG" at bounding box center [542, 68] width 98 height 7
click at [542, 46] on span "Upload" at bounding box center [541, 46] width 15 height 7
click at [514, 43] on span "All Attachments" at bounding box center [503, 46] width 32 height 7
click at [590, 13] on icon at bounding box center [590, 14] width 6 height 6
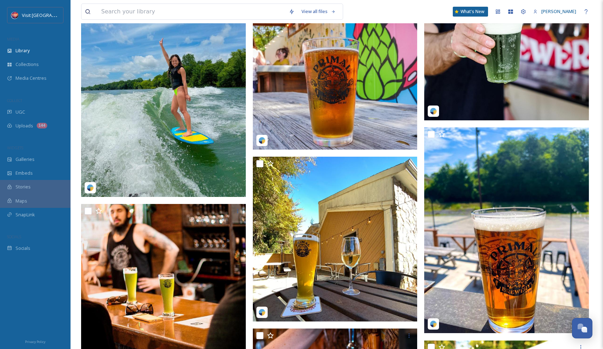
checkbox input "false"
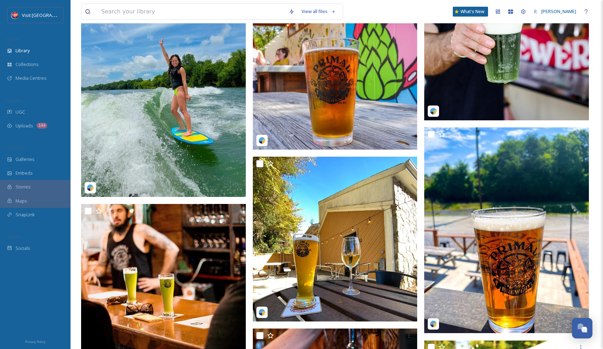
checkbox input "false"
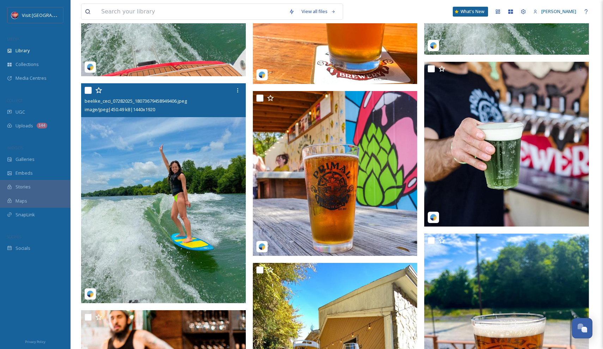
click at [170, 147] on img at bounding box center [163, 192] width 165 height 219
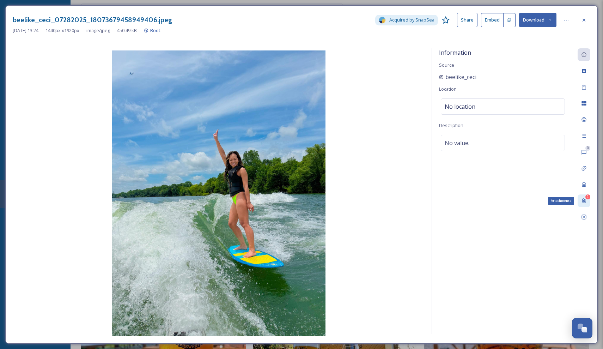
click at [584, 199] on icon at bounding box center [584, 201] width 6 height 6
click at [453, 71] on span "IMG_1977.PNG" at bounding box center [459, 72] width 30 height 6
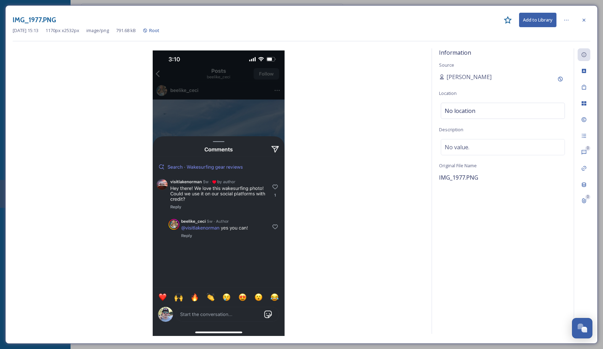
click at [368, 113] on img at bounding box center [219, 192] width 412 height 285
click at [587, 18] on div at bounding box center [584, 20] width 13 height 13
